Goal: Task Accomplishment & Management: Manage account settings

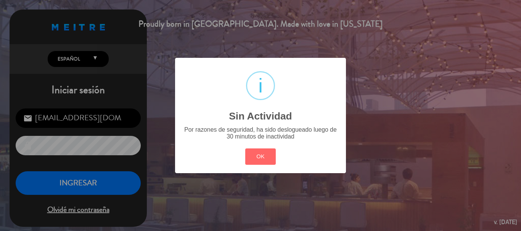
drag, startPoint x: 253, startPoint y: 160, endPoint x: 171, endPoint y: 157, distance: 81.7
click at [251, 159] on button "OK" at bounding box center [260, 157] width 31 height 16
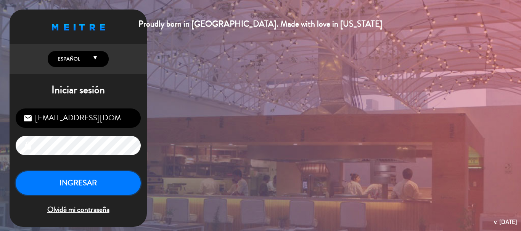
click at [114, 181] on button "INGRESAR" at bounding box center [78, 184] width 125 height 24
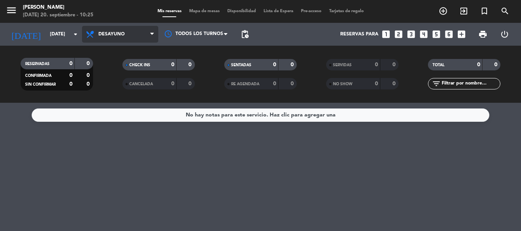
click at [140, 35] on span "Desayuno" at bounding box center [120, 34] width 76 height 17
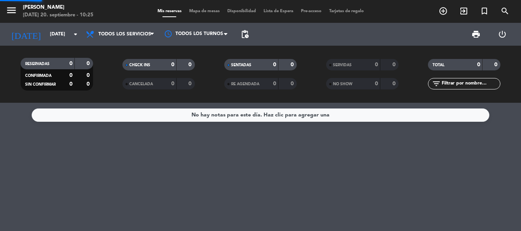
click at [141, 50] on div "menu [PERSON_NAME][DATE] 20. septiembre - 10:25 Mis reservas Mapa de mesas Disp…" at bounding box center [260, 51] width 521 height 103
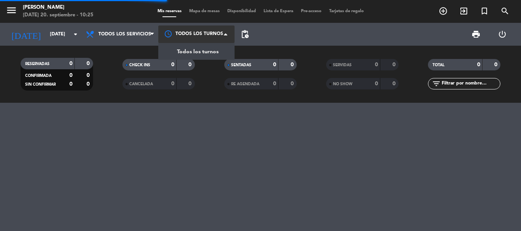
click at [198, 42] on div at bounding box center [196, 34] width 76 height 17
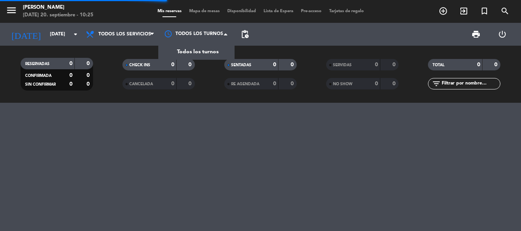
click at [197, 53] on span "Todos los turnos" at bounding box center [198, 52] width 42 height 9
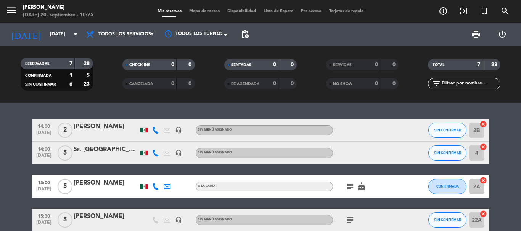
click at [501, 117] on div "14:00 [DATE] 2 [PERSON_NAME] headset_mic Sin menú asignado SIN CONFIRMAR 2B can…" at bounding box center [260, 167] width 521 height 128
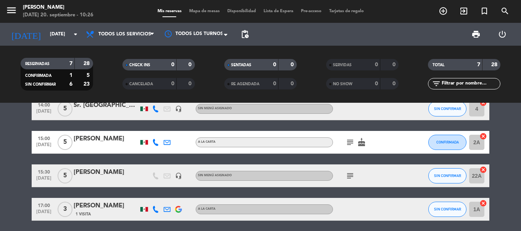
scroll to position [46, 0]
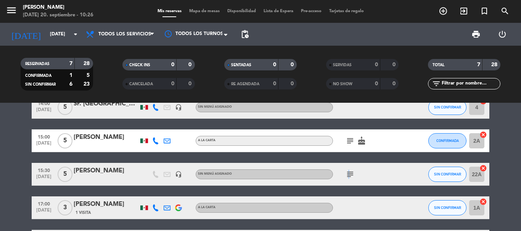
click at [348, 175] on icon "subject" at bounding box center [349, 174] width 9 height 9
click at [349, 144] on icon "subject" at bounding box center [349, 140] width 9 height 9
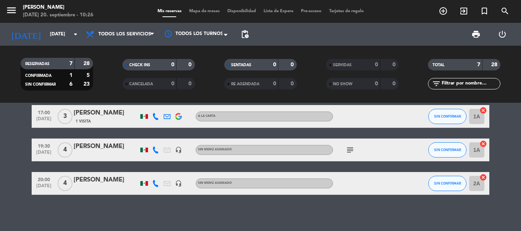
scroll to position [139, 0]
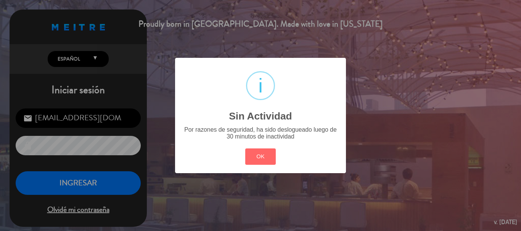
click at [251, 166] on div "OK Cancel" at bounding box center [260, 157] width 34 height 20
click at [261, 148] on div "OK Cancel" at bounding box center [260, 157] width 34 height 20
click at [260, 155] on button "OK" at bounding box center [260, 157] width 31 height 16
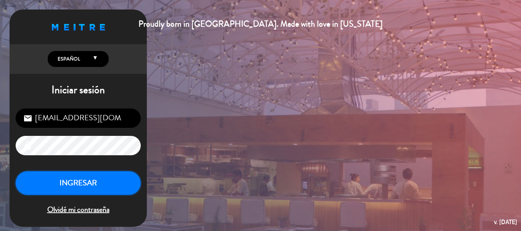
click at [64, 181] on button "INGRESAR" at bounding box center [78, 184] width 125 height 24
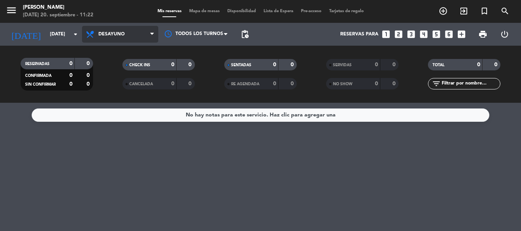
click at [130, 38] on span "Desayuno" at bounding box center [120, 34] width 76 height 17
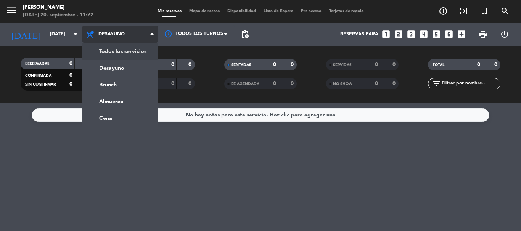
click at [127, 54] on div "menu [PERSON_NAME][DATE] 20. septiembre - 11:22 Mis reservas Mapa de mesas Disp…" at bounding box center [260, 51] width 521 height 103
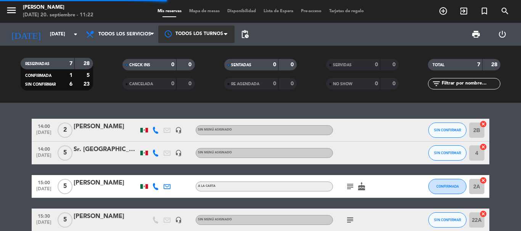
click at [221, 35] on div at bounding box center [196, 34] width 76 height 17
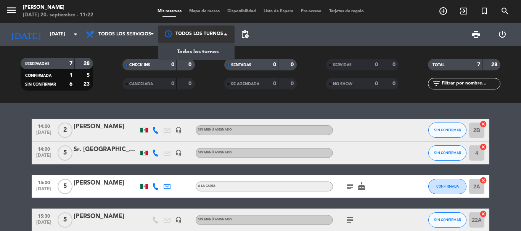
click at [209, 53] on span "Todos los turnos" at bounding box center [198, 52] width 42 height 9
